Goal: Task Accomplishment & Management: Manage account settings

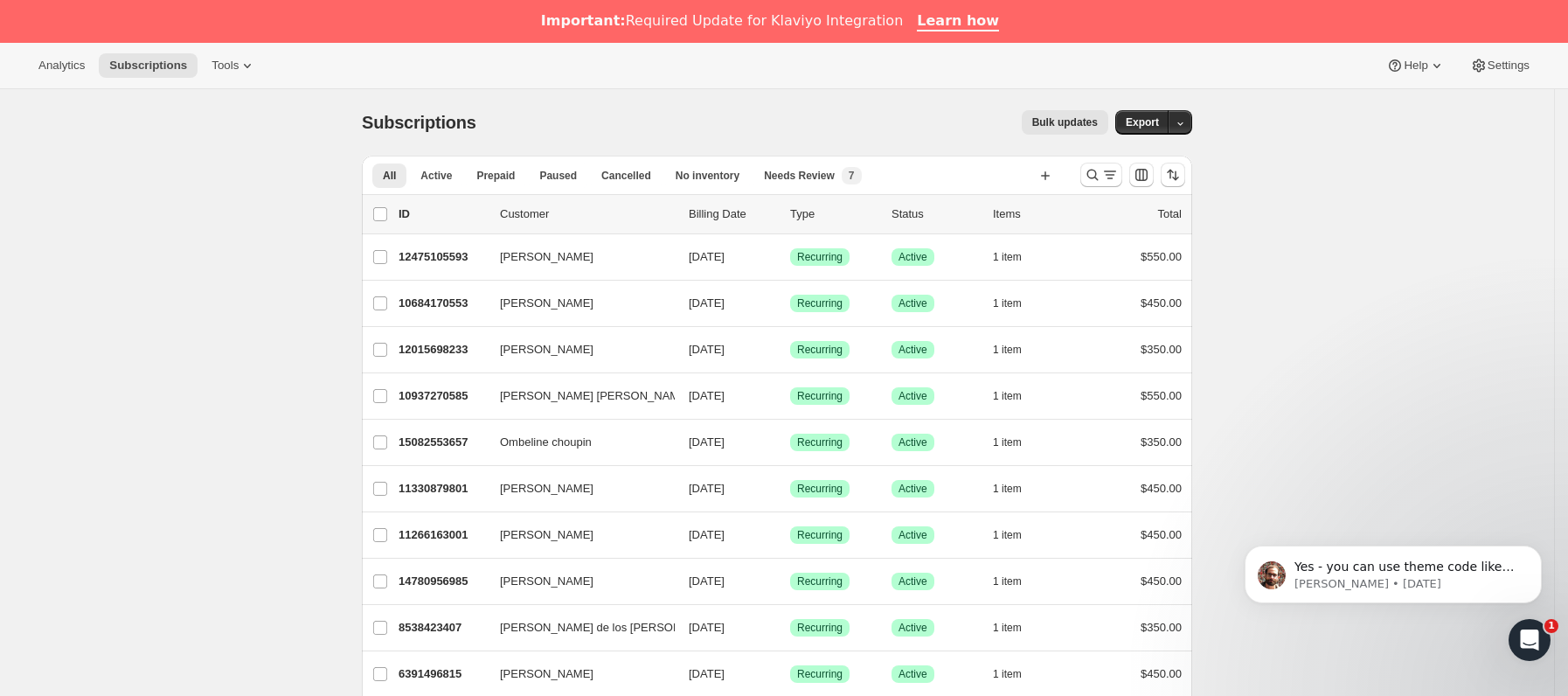
click at [1133, 168] on div at bounding box center [1133, 174] width 119 height 35
click at [1128, 173] on div at bounding box center [1133, 174] width 119 height 35
click at [1119, 172] on icon "Buscar y filtrar resultados" at bounding box center [1110, 175] width 18 height 18
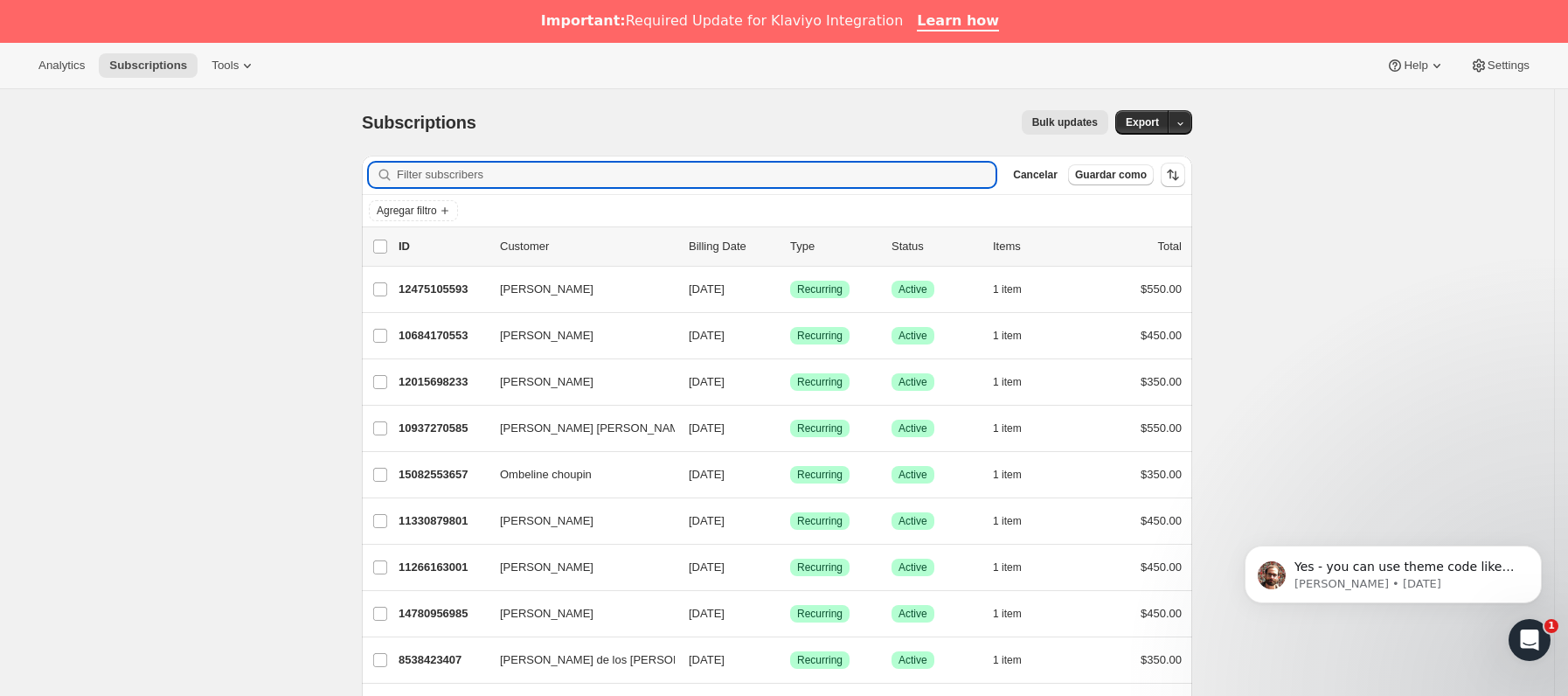
paste input "[EMAIL_ADDRESS][DOMAIN_NAME]"
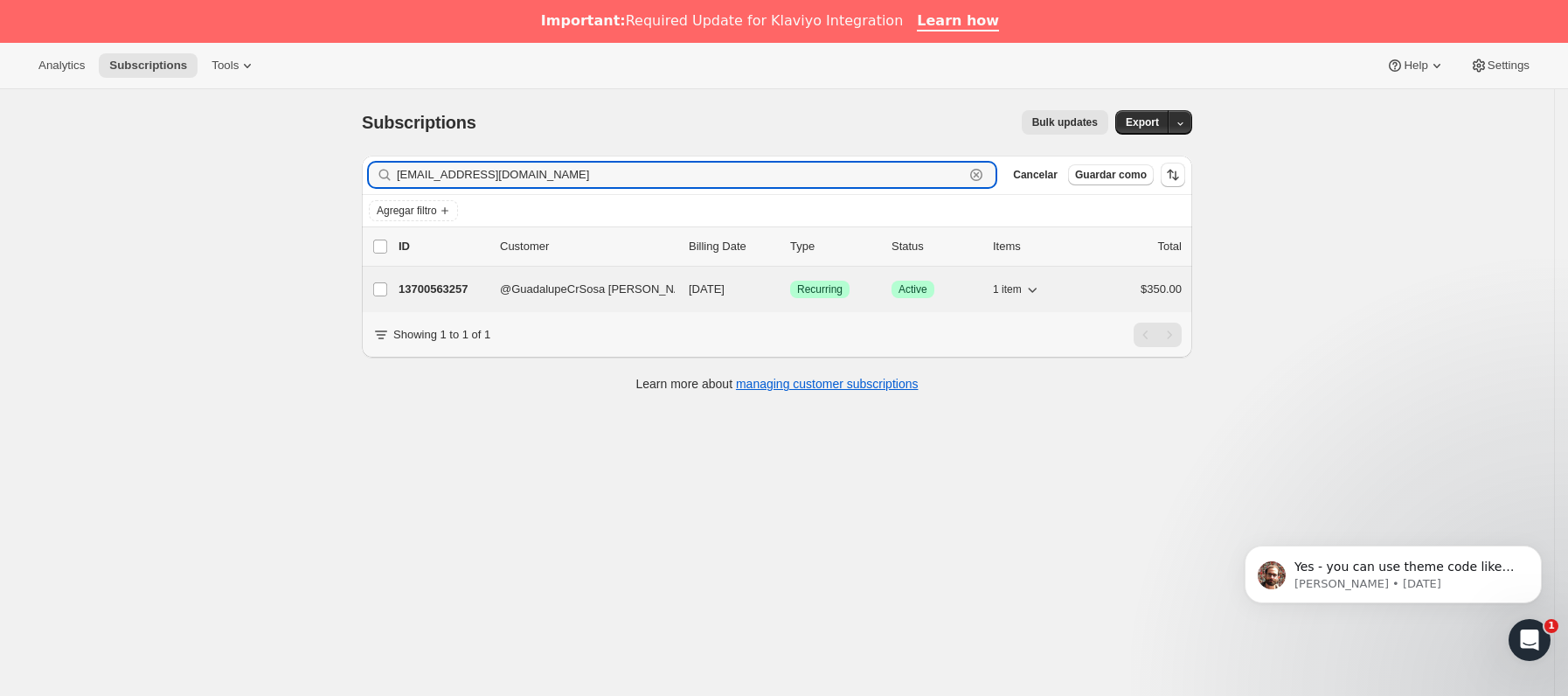
type input "[EMAIL_ADDRESS][DOMAIN_NAME]"
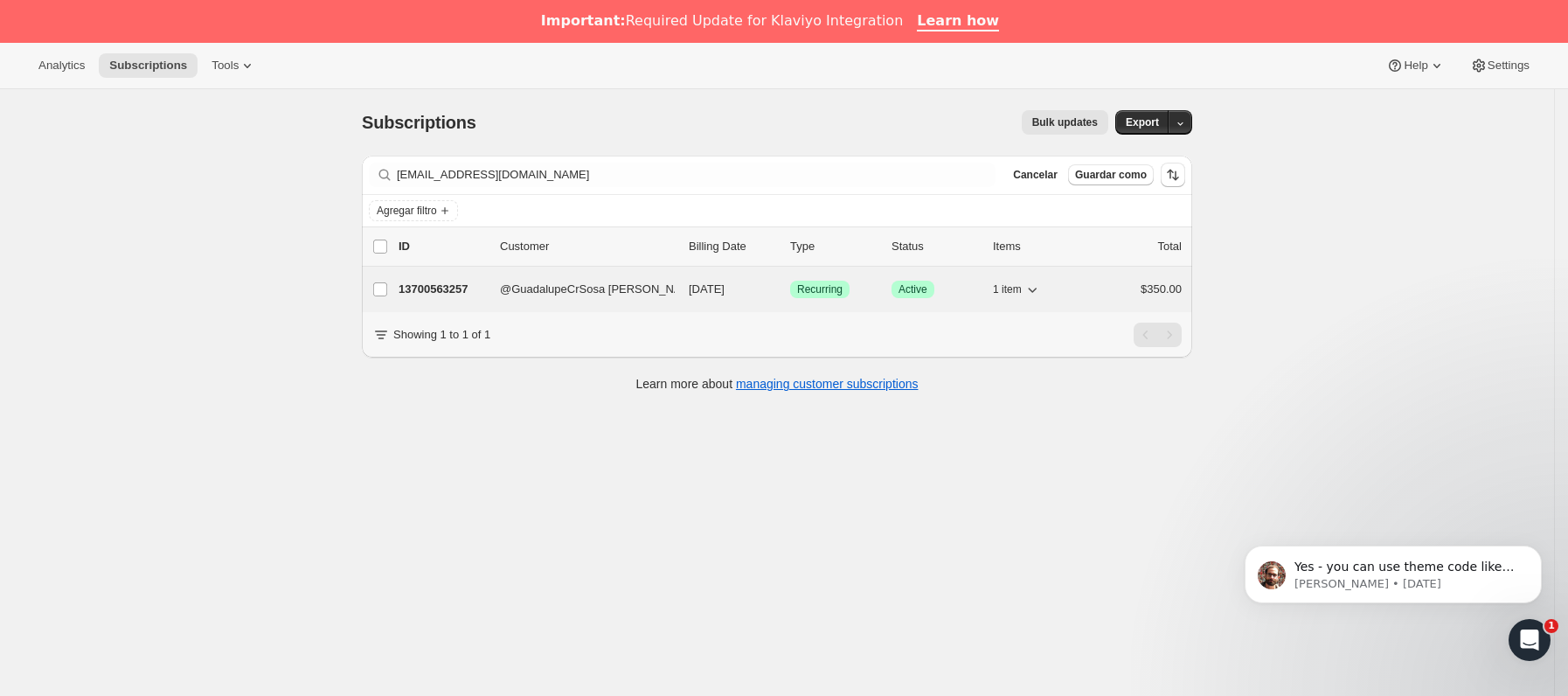
click at [486, 283] on p "13700563257" at bounding box center [442, 289] width 88 height 18
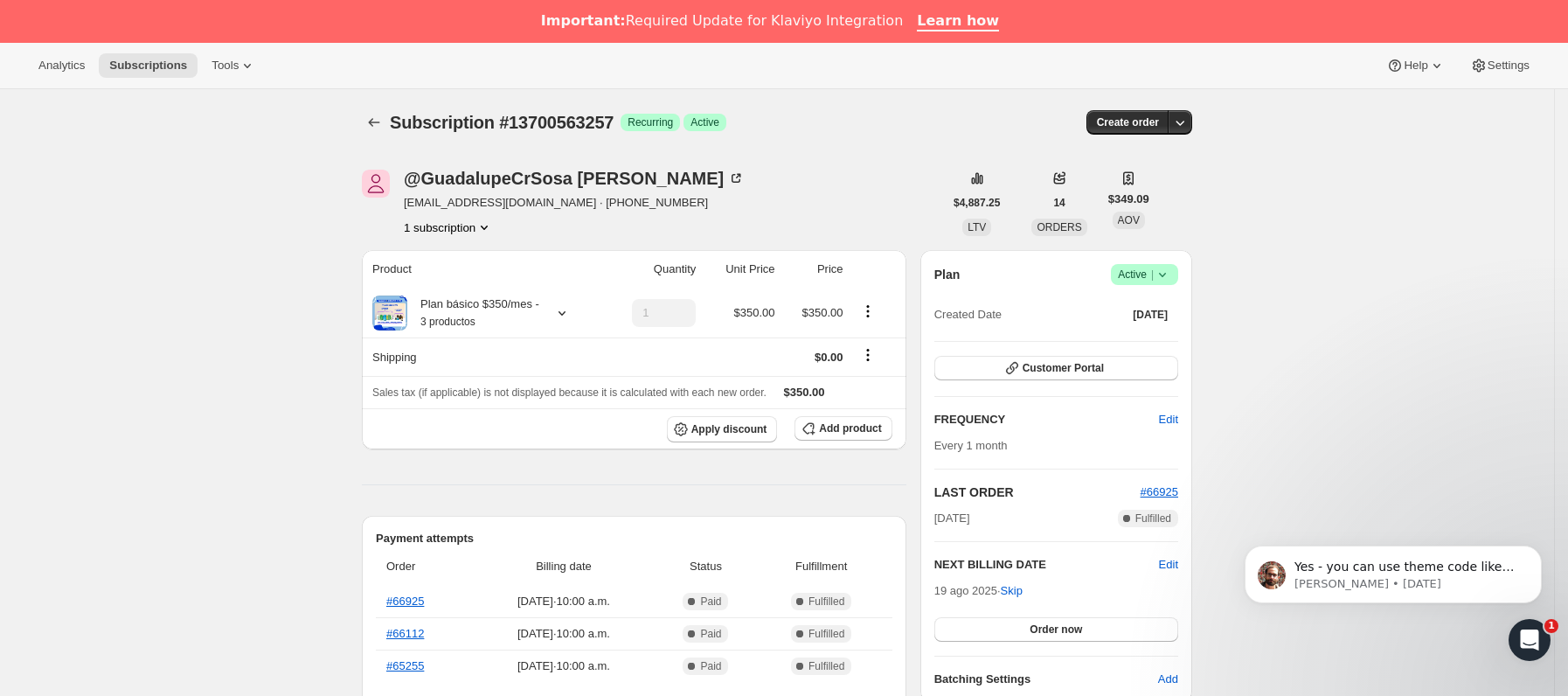
scroll to position [131, 0]
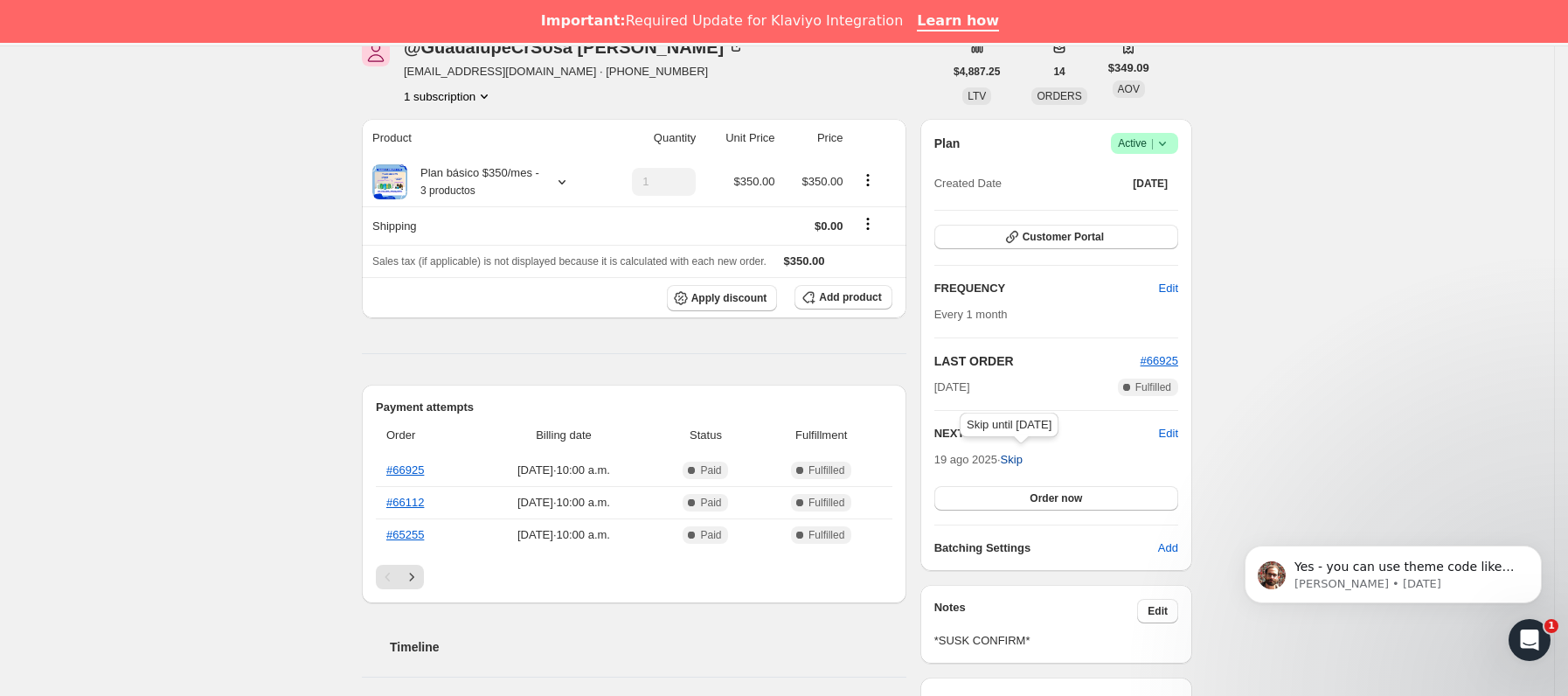
click at [1023, 455] on span "Skip" at bounding box center [1012, 460] width 22 height 18
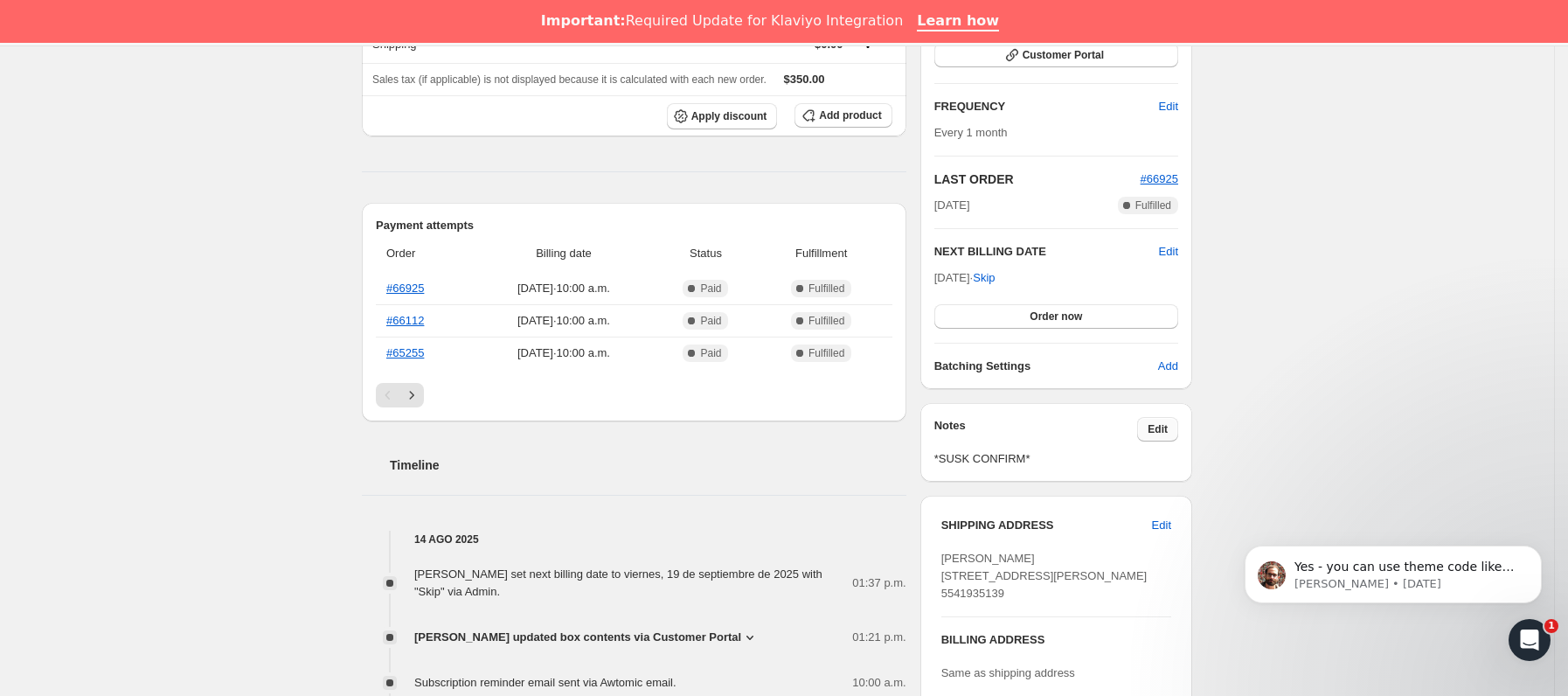
click at [1151, 439] on button "Edit" at bounding box center [1158, 430] width 41 height 25
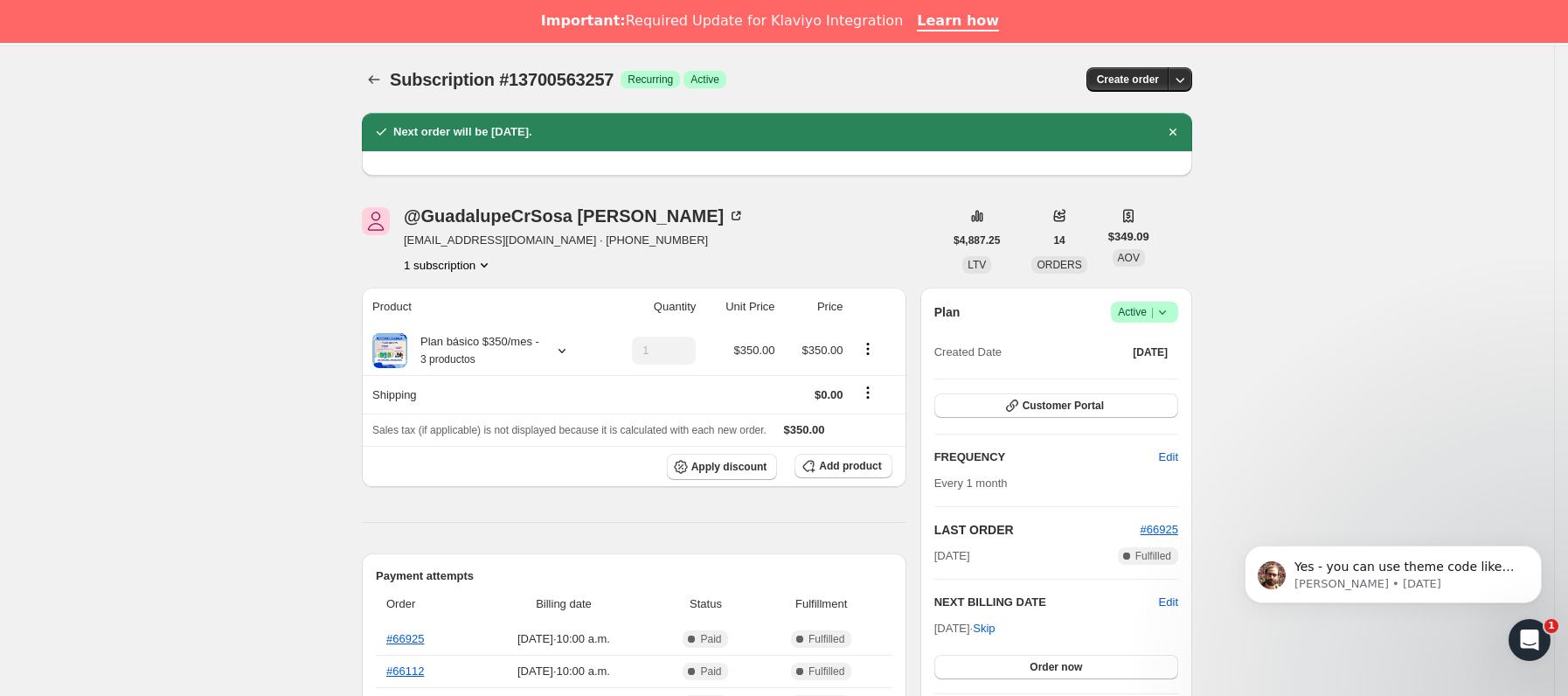
scroll to position [393, 0]
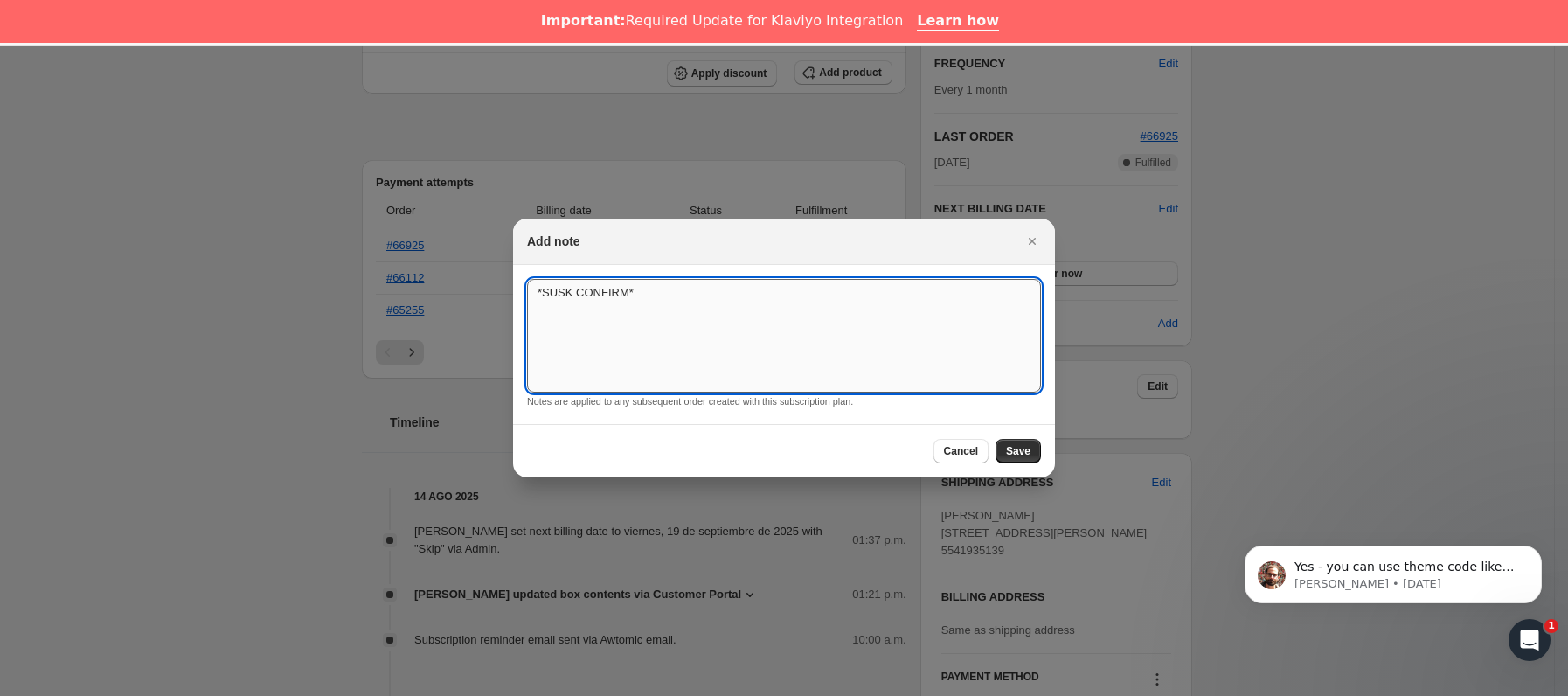
click at [822, 330] on textarea "*SUSK CONFIRM*" at bounding box center [784, 336] width 514 height 114
type textarea "*SUSK CONFIRM* SALTA AGOS 2025"
click at [1026, 446] on span "Save" at bounding box center [1019, 451] width 25 height 14
